Goal: Find specific page/section: Find specific page/section

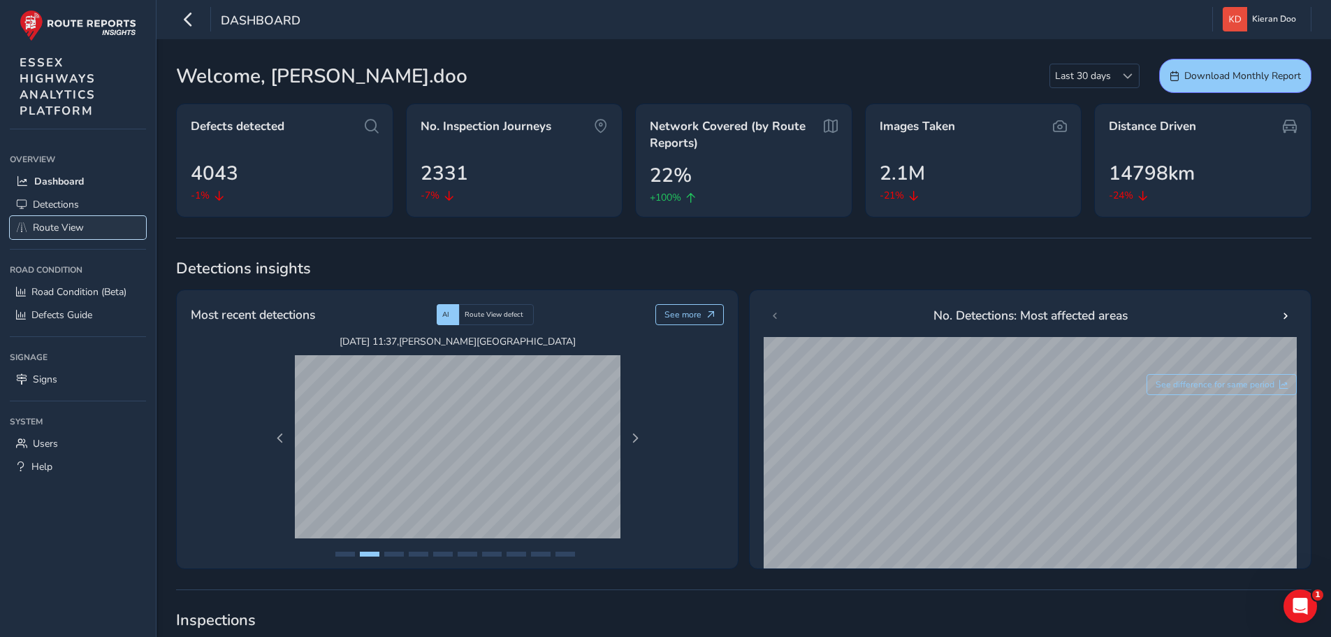
click at [55, 227] on span "Route View" at bounding box center [58, 227] width 51 height 13
